Goal: Task Accomplishment & Management: Manage account settings

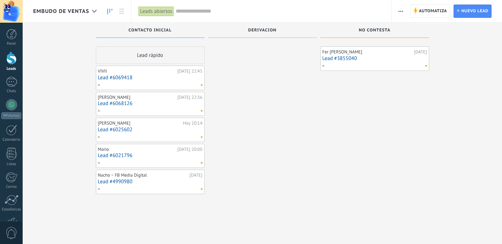
click at [143, 80] on link "Lead #6069418" at bounding box center [150, 78] width 105 height 6
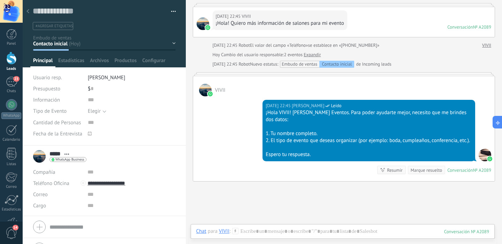
scroll to position [48, 0]
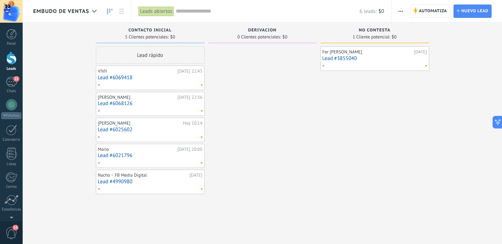
click at [80, 14] on span "Embudo de ventas" at bounding box center [61, 11] width 56 height 7
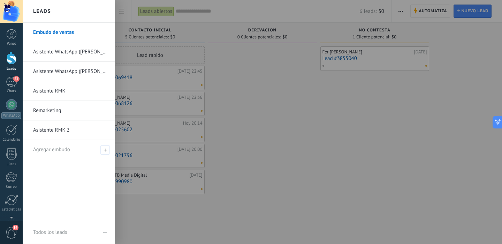
click at [59, 52] on link "Asistente WhatsApp ([PERSON_NAME])" at bounding box center [70, 52] width 75 height 20
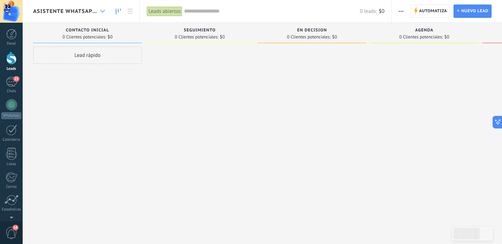
click at [101, 12] on icon at bounding box center [102, 11] width 5 height 3
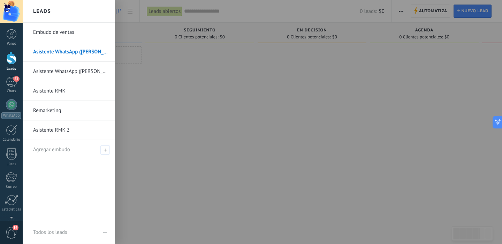
click at [73, 72] on link "Asistente WhatsApp ([PERSON_NAME])" at bounding box center [70, 72] width 75 height 20
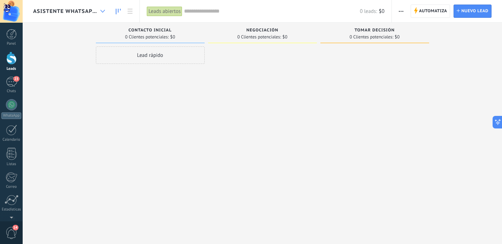
click at [102, 11] on icon at bounding box center [102, 11] width 5 height 3
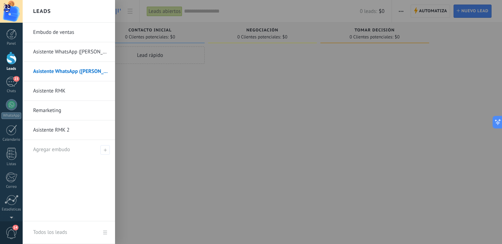
click at [59, 34] on link "Embudo de ventas" at bounding box center [70, 33] width 75 height 20
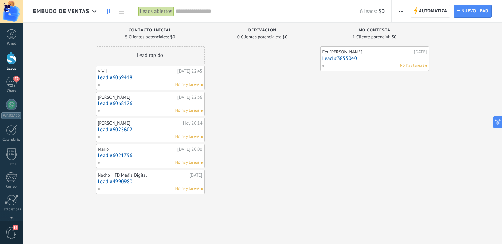
click at [134, 158] on link "Lead #6021796" at bounding box center [150, 155] width 105 height 6
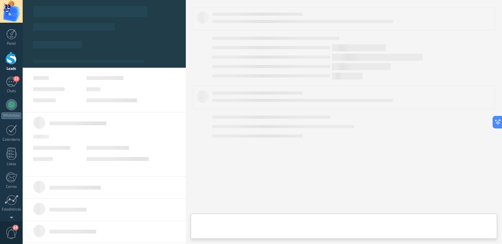
type textarea "**********"
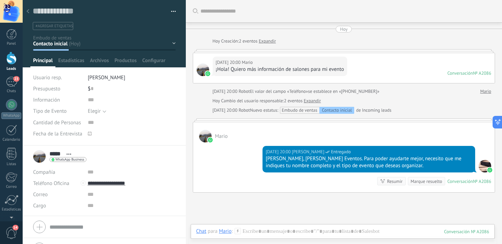
click at [28, 13] on use at bounding box center [27, 11] width 3 height 4
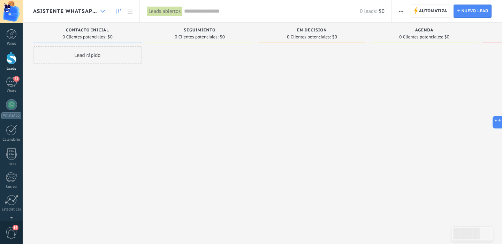
click at [99, 11] on div at bounding box center [102, 12] width 11 height 14
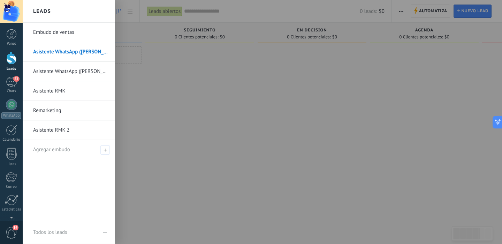
click at [46, 128] on link "Asistente RMK 2" at bounding box center [70, 130] width 75 height 20
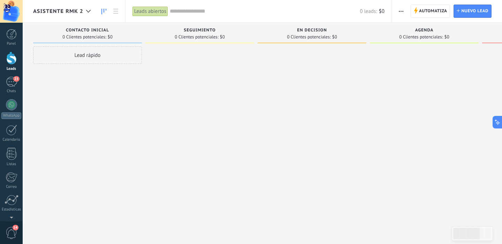
click at [82, 8] on span "Asistente RMK 2" at bounding box center [58, 11] width 50 height 7
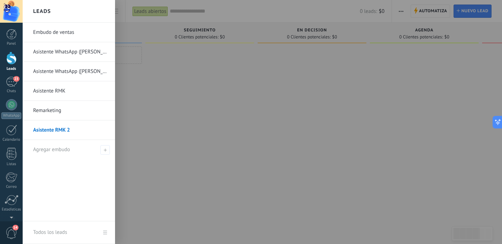
click at [47, 107] on link "Remarketing" at bounding box center [70, 111] width 75 height 20
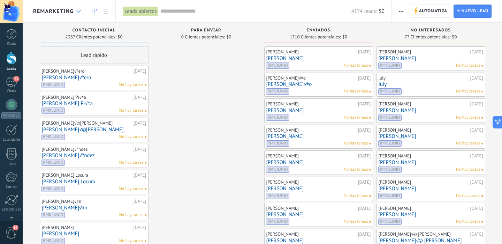
click at [76, 12] on icon at bounding box center [78, 11] width 5 height 3
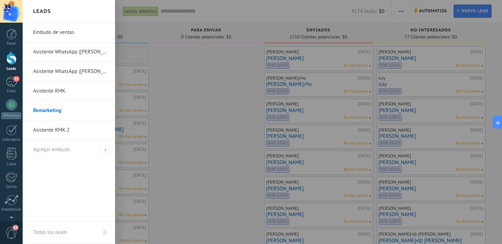
click at [51, 91] on link "Asistente RMK" at bounding box center [70, 91] width 75 height 20
